Goal: Transaction & Acquisition: Obtain resource

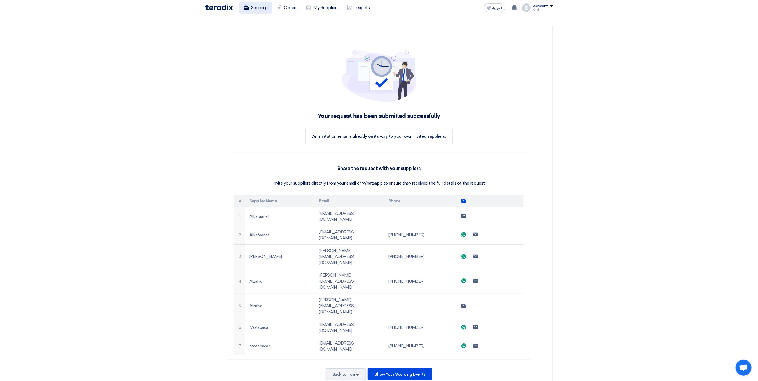
click at [256, 4] on link "Sourcing" at bounding box center [255, 8] width 33 height 12
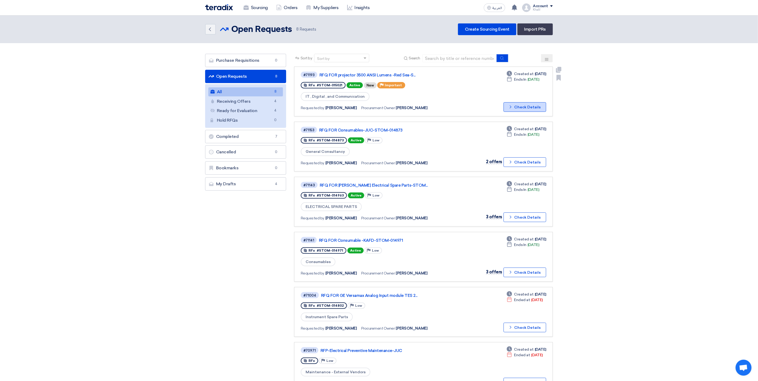
click at [524, 106] on button "Check details Check Details" at bounding box center [525, 107] width 43 height 10
click at [387, 128] on link "RFQ FOR Consumables-JUC-STOM-014873" at bounding box center [385, 130] width 133 height 5
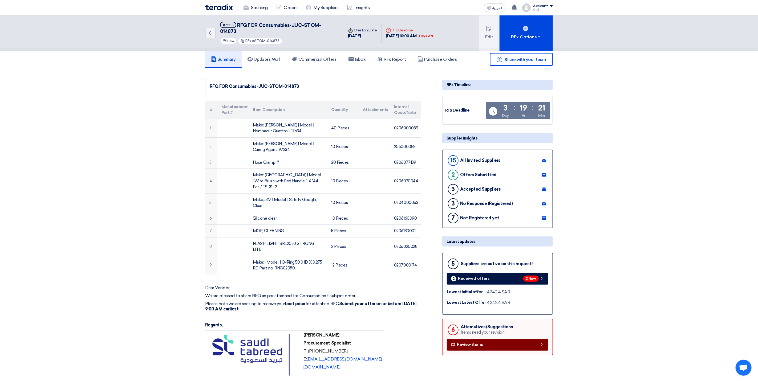
click at [516, 341] on link "Review items" at bounding box center [498, 345] width 102 height 12
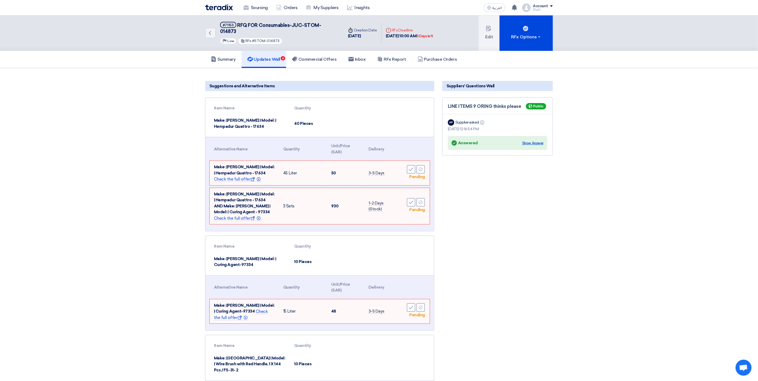
click at [536, 141] on div "Show Answer" at bounding box center [532, 143] width 21 height 5
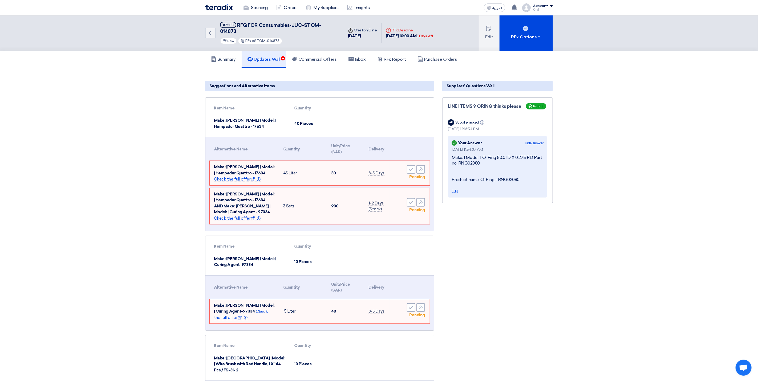
click at [604, 183] on section "Suggestions and Alternative Items Item Name Quantity Make: Hempel | Model: | He…" at bounding box center [379, 353] width 758 height 570
click at [316, 55] on link "Commercial Offers" at bounding box center [314, 59] width 57 height 17
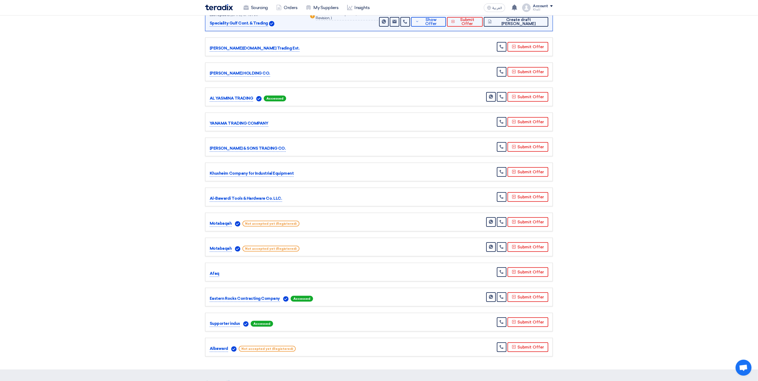
scroll to position [160, 0]
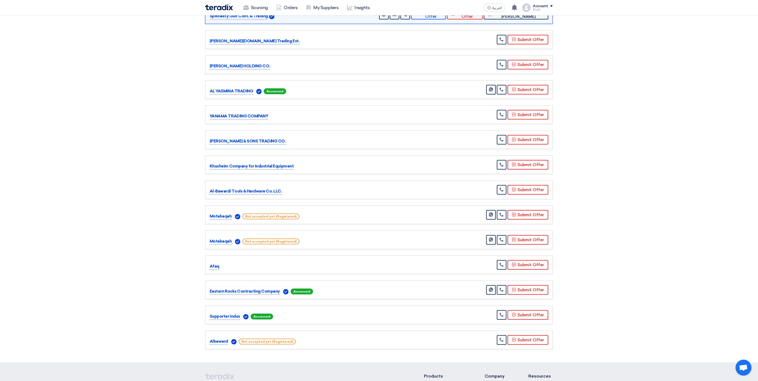
click at [224, 214] on p "Motabaqah" at bounding box center [221, 217] width 22 height 6
click at [239, 214] on img at bounding box center [237, 216] width 5 height 5
click at [493, 213] on link "Send Message" at bounding box center [491, 215] width 10 height 10
click at [224, 239] on p "Motabaqah" at bounding box center [221, 242] width 22 height 6
click at [227, 214] on p "Motabaqah" at bounding box center [221, 217] width 22 height 6
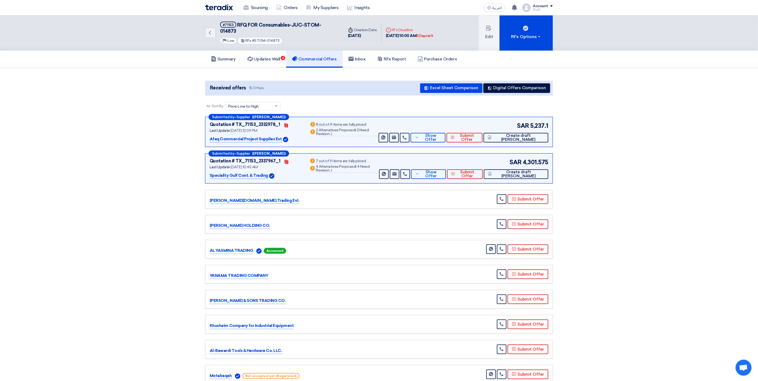
scroll to position [0, 0]
click at [266, 57] on h5 "Updates Wall 6" at bounding box center [264, 59] width 33 height 5
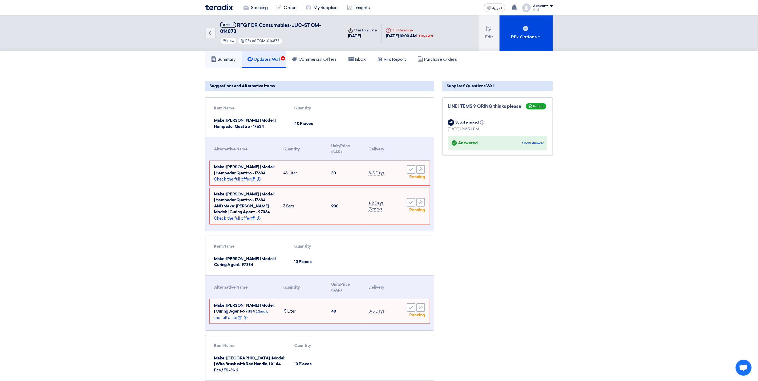
click at [227, 57] on h5 "Summary" at bounding box center [223, 59] width 25 height 5
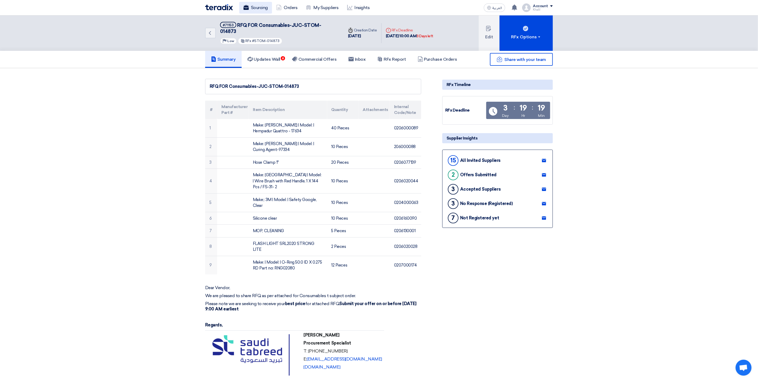
click at [263, 8] on link "Sourcing" at bounding box center [255, 8] width 33 height 12
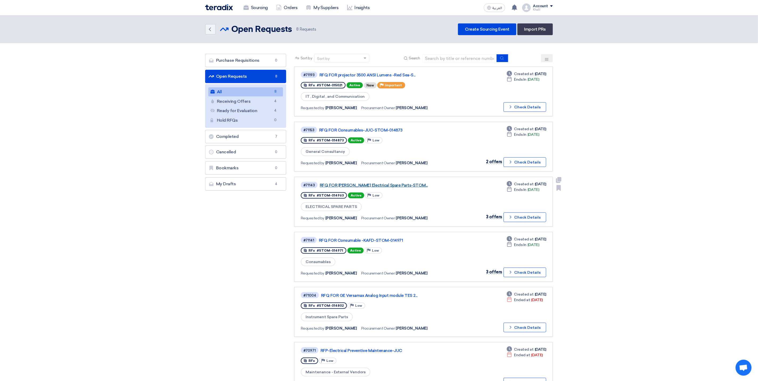
click at [368, 186] on link "RFQ FOR Schneider Electrical Spare Parts-STOM..." at bounding box center [386, 185] width 133 height 5
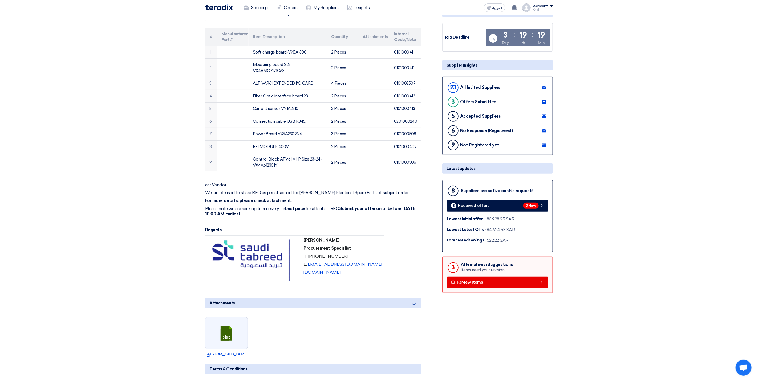
scroll to position [80, 0]
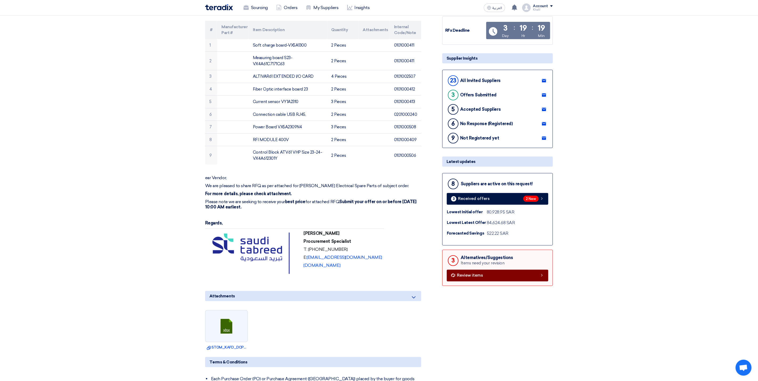
click at [497, 277] on link "Review items" at bounding box center [498, 276] width 102 height 12
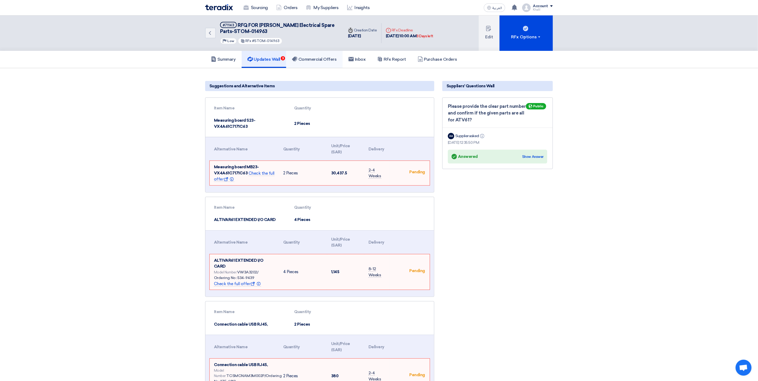
click at [320, 60] on h5 "Commercial Offers" at bounding box center [314, 59] width 45 height 5
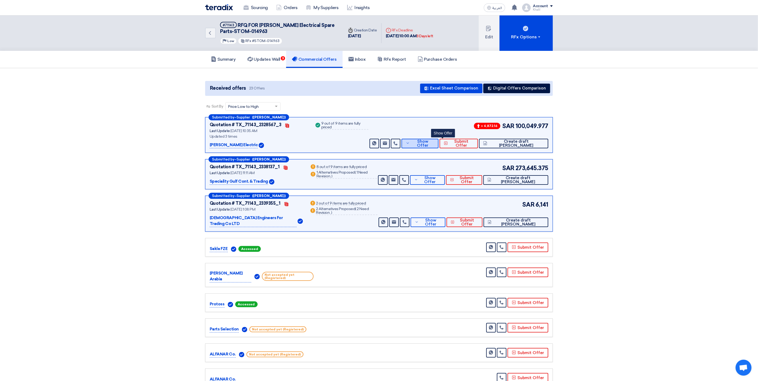
click at [410, 144] on icon at bounding box center [408, 143] width 4 height 4
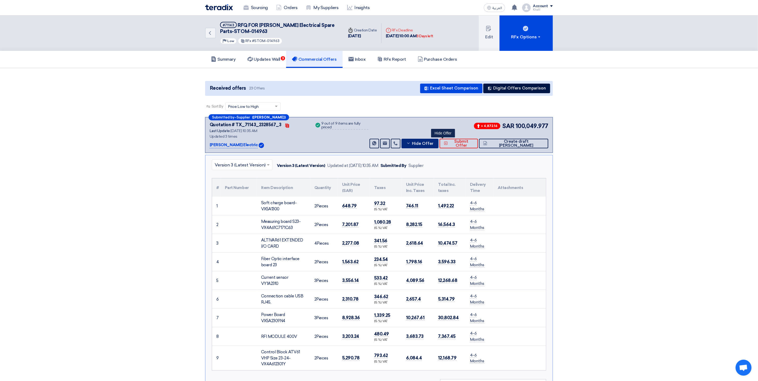
click at [434, 146] on button "Hide Offer" at bounding box center [420, 144] width 37 height 10
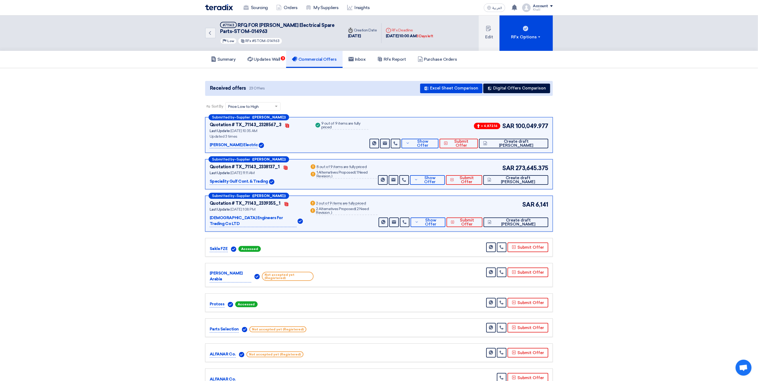
click at [236, 144] on p "Schneider Electric" at bounding box center [234, 145] width 48 height 6
drag, startPoint x: 253, startPoint y: 30, endPoint x: 219, endPoint y: 33, distance: 34.5
click at [219, 33] on div "Back #71143 RFQ FOR Schneider Electrical Spare Parts-STOM-014963 Priority Low R…" at bounding box center [274, 32] width 139 height 35
copy span "STOM-014963"
click at [545, 37] on button "RFx Options" at bounding box center [526, 32] width 53 height 35
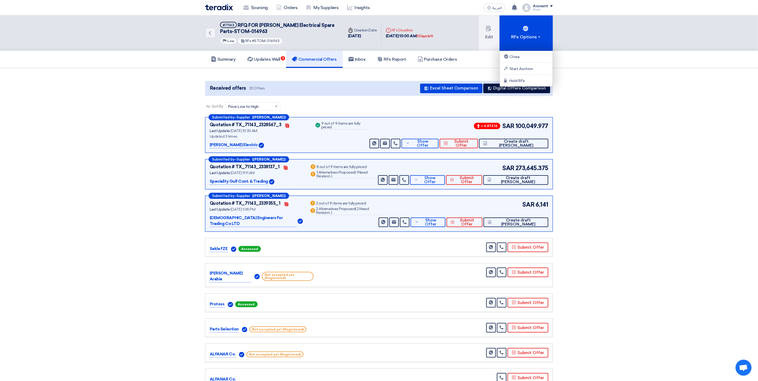
click at [245, 180] on p "Speciality Gulf Cont. & Trading" at bounding box center [239, 182] width 58 height 6
click at [418, 181] on icon at bounding box center [416, 180] width 4 height 4
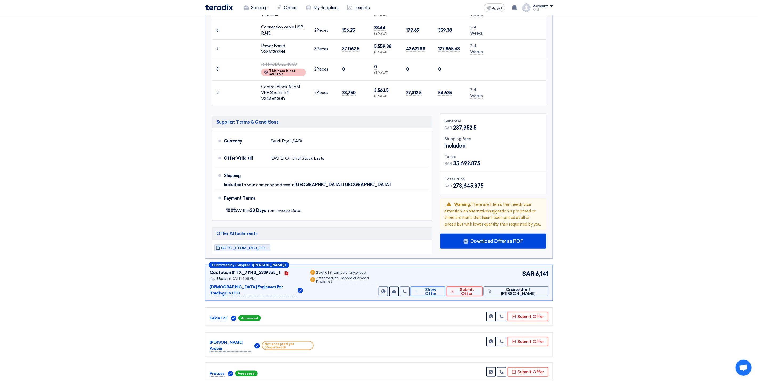
scroll to position [360, 0]
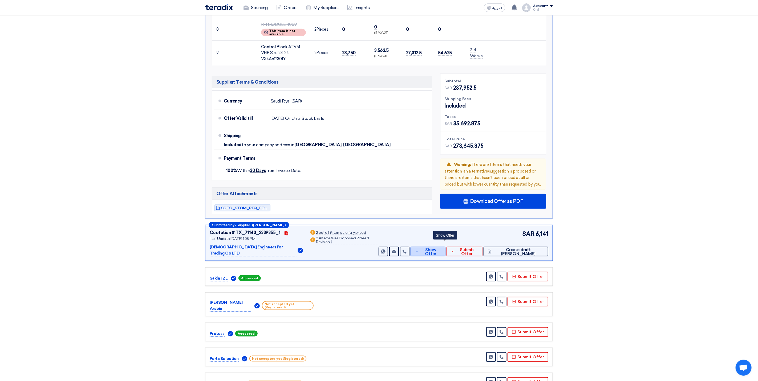
click at [419, 250] on icon at bounding box center [417, 252] width 4 height 4
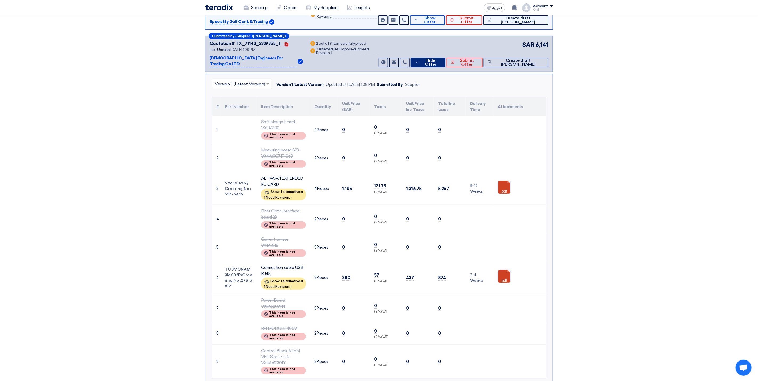
scroll to position [0, 0]
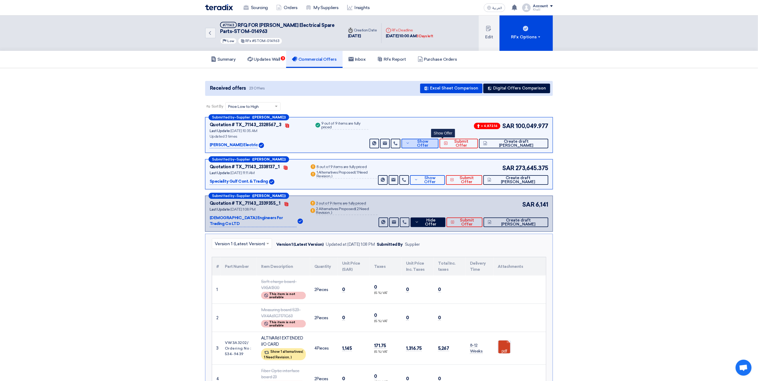
click at [434, 143] on span "Show Offer" at bounding box center [422, 144] width 23 height 8
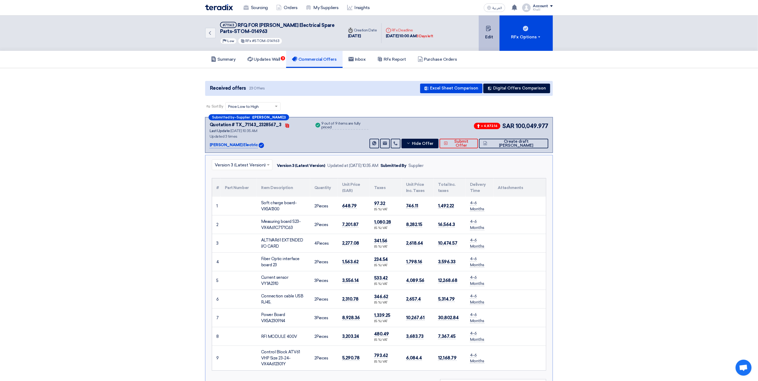
click at [488, 42] on button "Edit" at bounding box center [489, 32] width 21 height 35
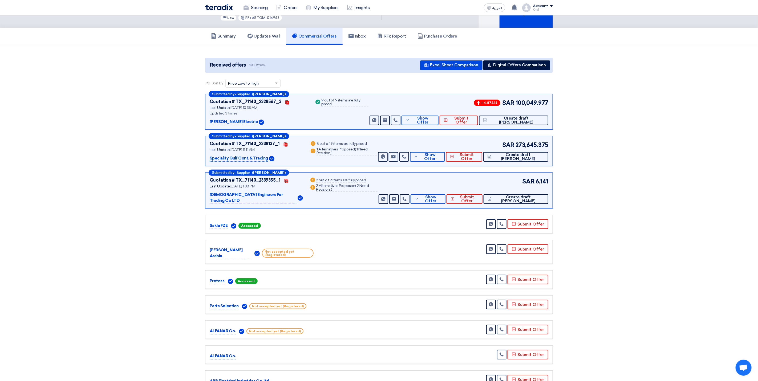
scroll to position [40, 0]
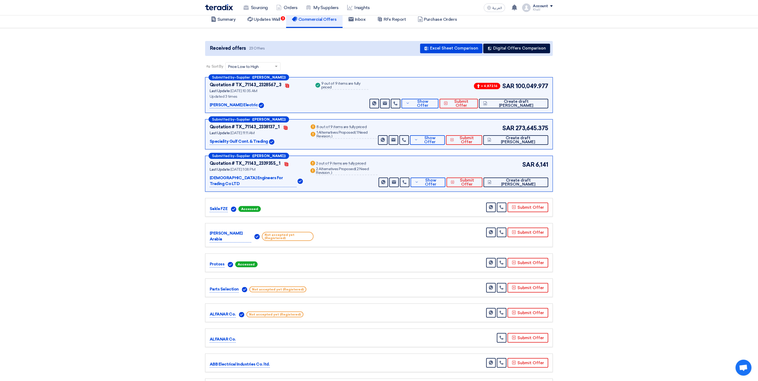
click at [662, 214] on section "Received offers 23 Offers Excel Sheet Comparison Digital Offers Comparison Sort…" at bounding box center [379, 372] width 758 height 688
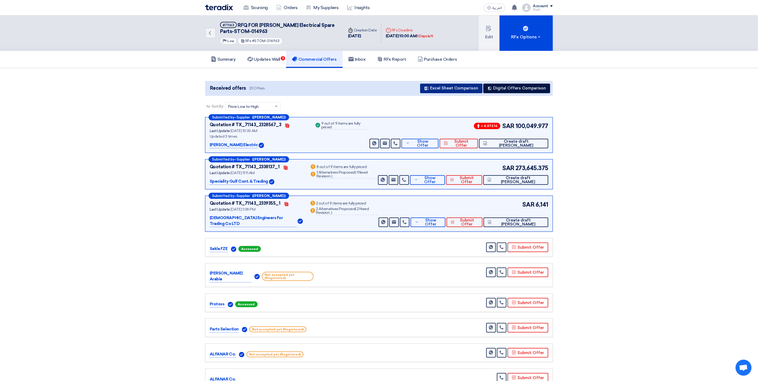
click at [460, 90] on button "Excel Sheet Comparison" at bounding box center [451, 89] width 62 height 10
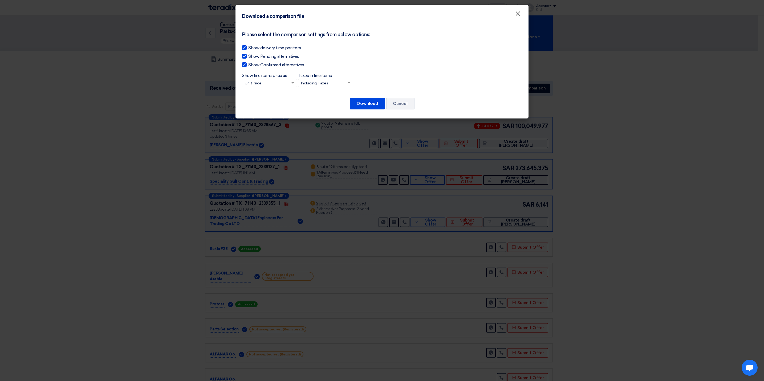
click at [517, 14] on span "×" at bounding box center [518, 15] width 5 height 11
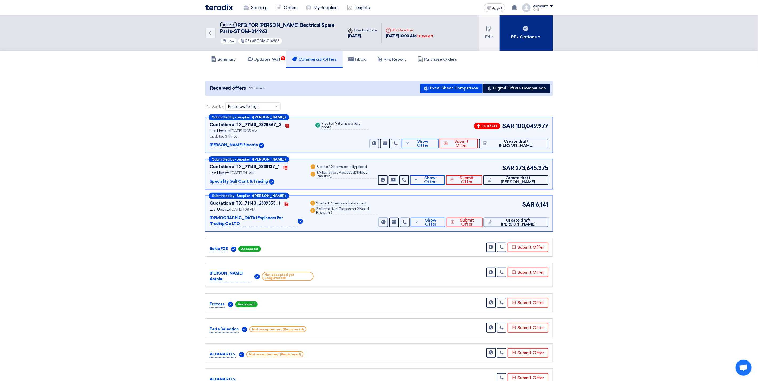
click at [538, 38] on div "RFx Options" at bounding box center [527, 37] width 30 height 6
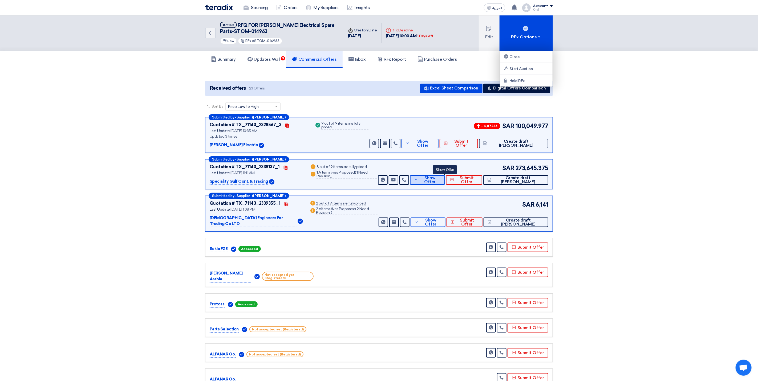
click at [441, 179] on span "Show Offer" at bounding box center [430, 180] width 21 height 8
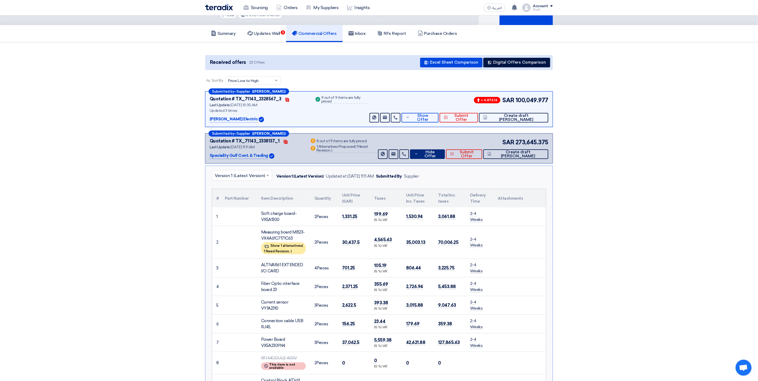
scroll to position [40, 0]
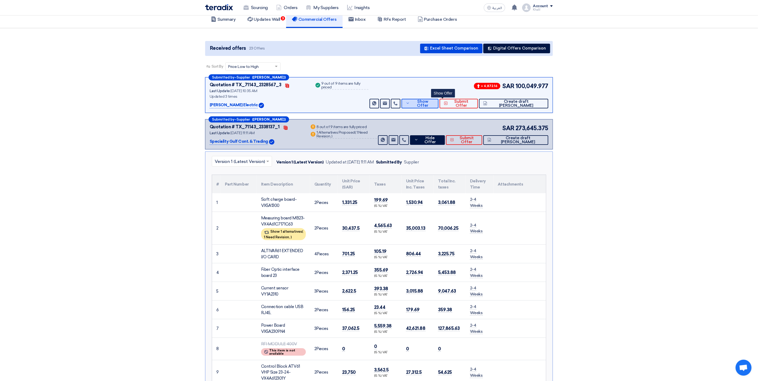
click at [434, 102] on span "Show Offer" at bounding box center [422, 104] width 23 height 8
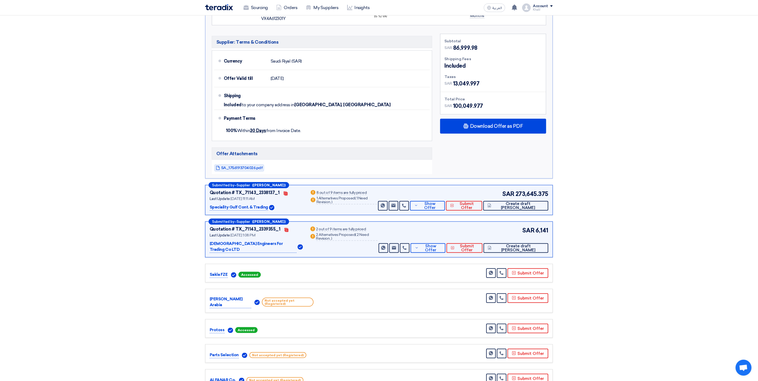
scroll to position [360, 0]
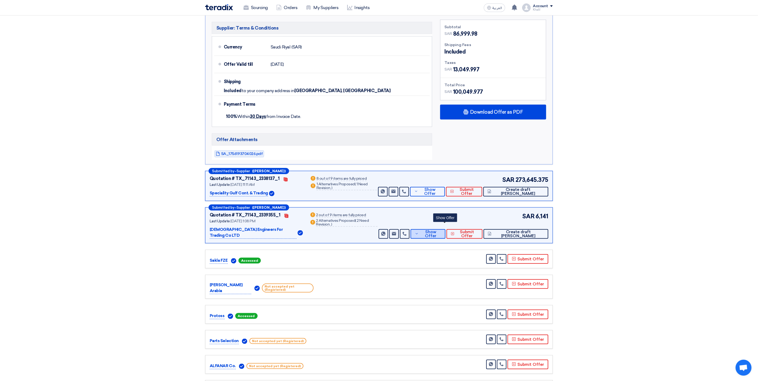
click at [441, 234] on span "Show Offer" at bounding box center [430, 234] width 21 height 8
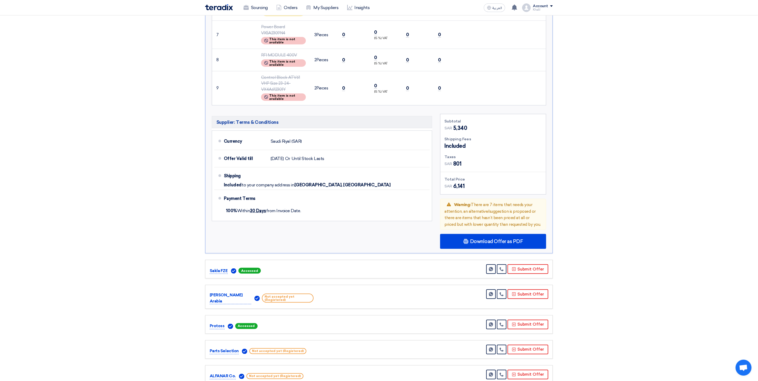
scroll to position [440, 0]
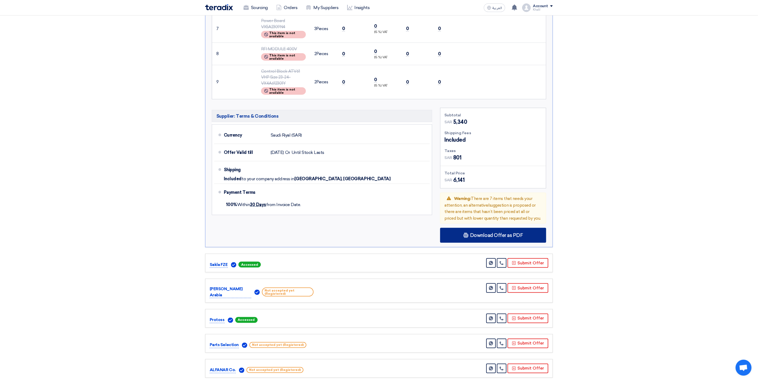
click at [484, 233] on span "Download Offer as PDF" at bounding box center [496, 235] width 53 height 5
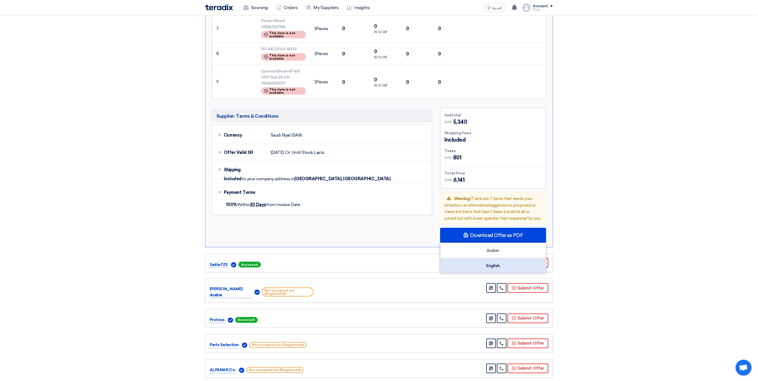
click at [484, 259] on div "English" at bounding box center [494, 266] width 106 height 15
click at [625, 175] on section "Received offers 23 Offers Excel Sheet Comparison Digital Offers Comparison Sort…" at bounding box center [379, 200] width 758 height 1144
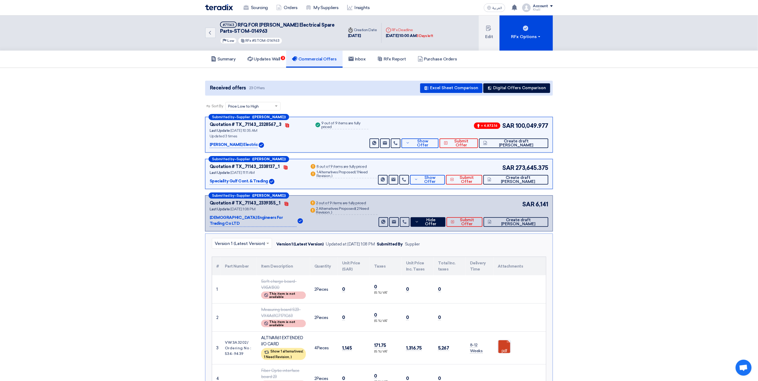
scroll to position [0, 0]
click at [434, 143] on span "Show Offer" at bounding box center [422, 144] width 23 height 8
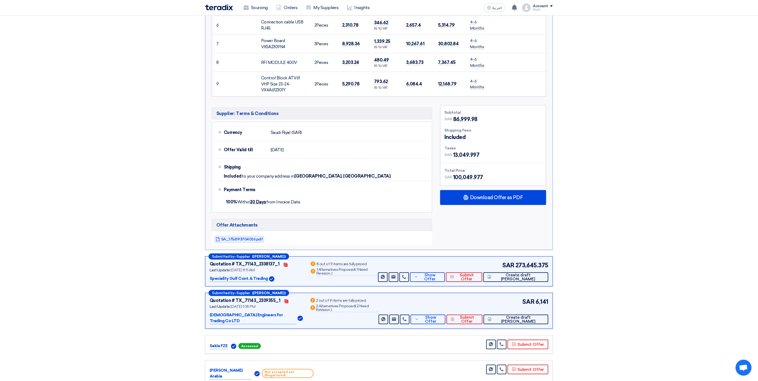
scroll to position [280, 0]
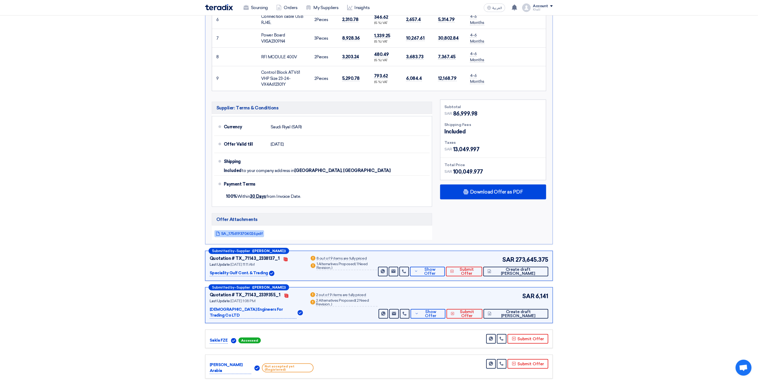
click at [237, 237] on link "SA_1756193704026.pdf" at bounding box center [240, 234] width 50 height 7
